Goal: Task Accomplishment & Management: Manage account settings

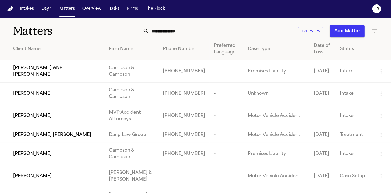
click at [220, 30] on div "Matters Overview Add Matter" at bounding box center [195, 28] width 391 height 20
click at [220, 31] on input "text" at bounding box center [220, 31] width 142 height 12
click at [172, 30] on input "text" at bounding box center [220, 31] width 142 height 12
click at [172, 30] on input "*****" at bounding box center [220, 31] width 142 height 12
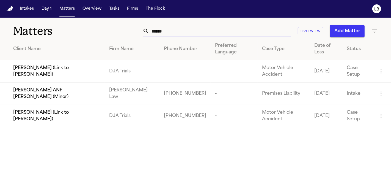
drag, startPoint x: 187, startPoint y: 29, endPoint x: 115, endPoint y: 43, distance: 74.0
click at [114, 43] on div "Matters ****** Overview Add Matter Client Name Firm Name Phone Number Preferred…" at bounding box center [195, 72] width 391 height 109
paste input "*"
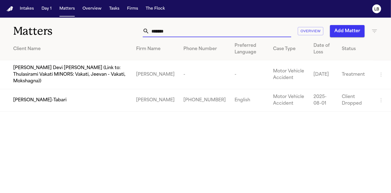
type input "*******"
click at [41, 97] on span "[PERSON_NAME]-Tabari" at bounding box center [39, 100] width 53 height 7
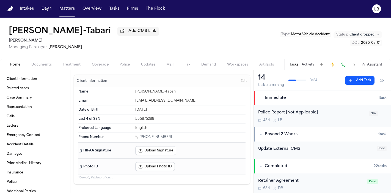
click at [41, 65] on span "Documents" at bounding box center [41, 64] width 20 height 4
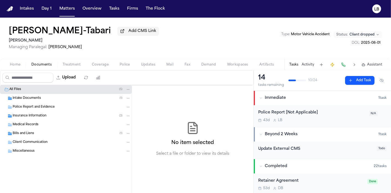
click at [39, 106] on span "Police Report and Evidence" at bounding box center [34, 107] width 42 height 5
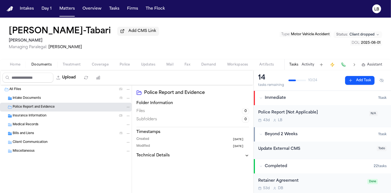
click at [349, 114] on div "Police Report [Not Applicable]" at bounding box center [311, 112] width 107 height 6
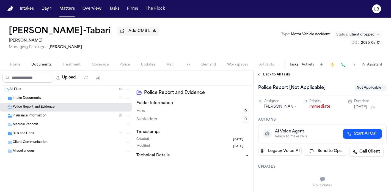
click at [366, 86] on span "Not Applicable" at bounding box center [371, 87] width 32 height 7
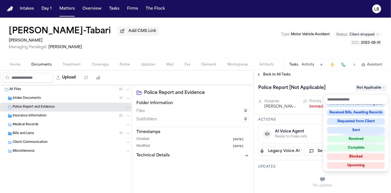
scroll to position [85, 0]
click at [367, 145] on div "Complete" at bounding box center [355, 147] width 57 height 7
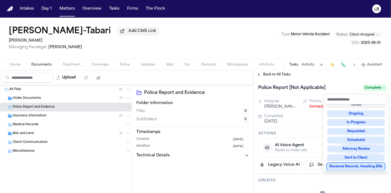
drag, startPoint x: 110, startPoint y: 32, endPoint x: 12, endPoint y: 29, distance: 98.9
click at [12, 29] on div "[PERSON_NAME]-Tabari Add CMS Link [PERSON_NAME] Managing Paralegal: [PERSON_NAM…" at bounding box center [195, 105] width 391 height 175
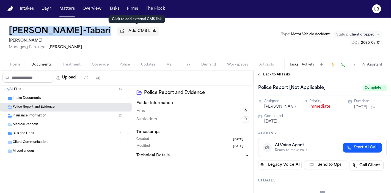
drag, startPoint x: 8, startPoint y: 28, endPoint x: 116, endPoint y: 28, distance: 108.5
click at [116, 28] on div "[PERSON_NAME]-Tabari Add CMS Link [PERSON_NAME] Managing Paralegal: [PERSON_NAM…" at bounding box center [195, 38] width 391 height 41
copy div "[PERSON_NAME]-Tabari"
